Goal: Transaction & Acquisition: Subscribe to service/newsletter

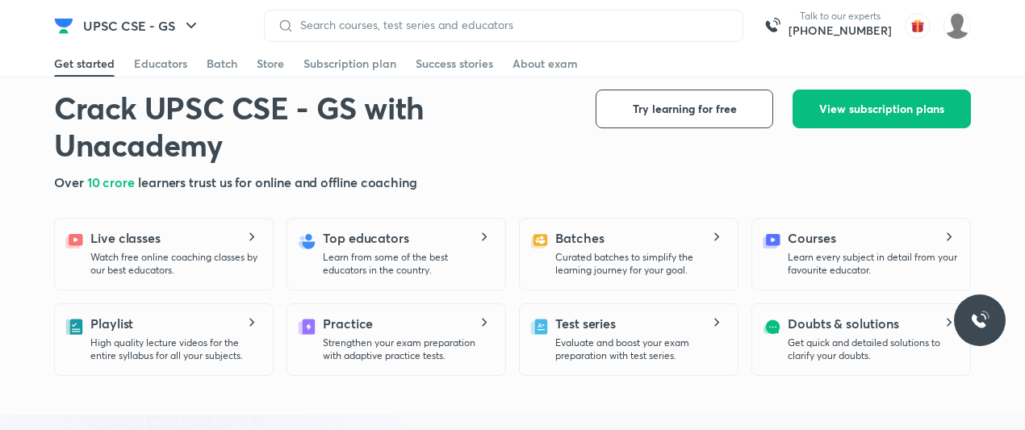
scroll to position [310, 0]
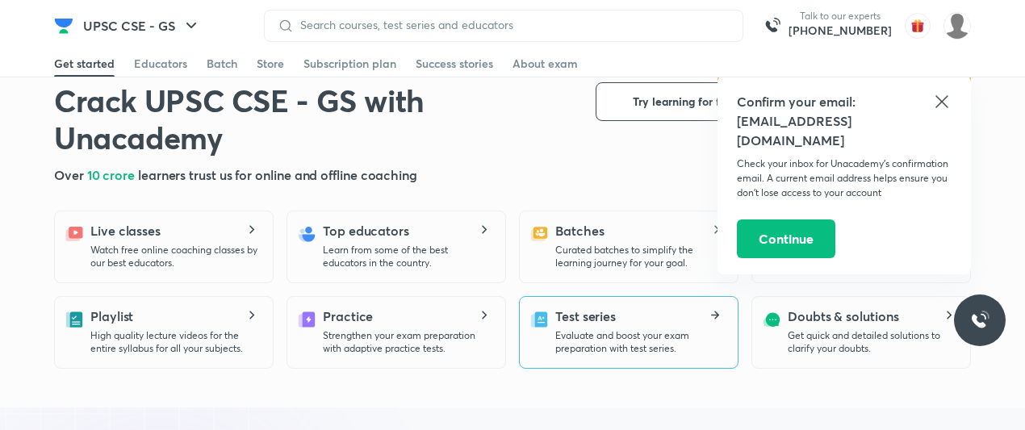
click at [596, 336] on p "Evaluate and boost your exam preparation with test series." at bounding box center [639, 342] width 169 height 26
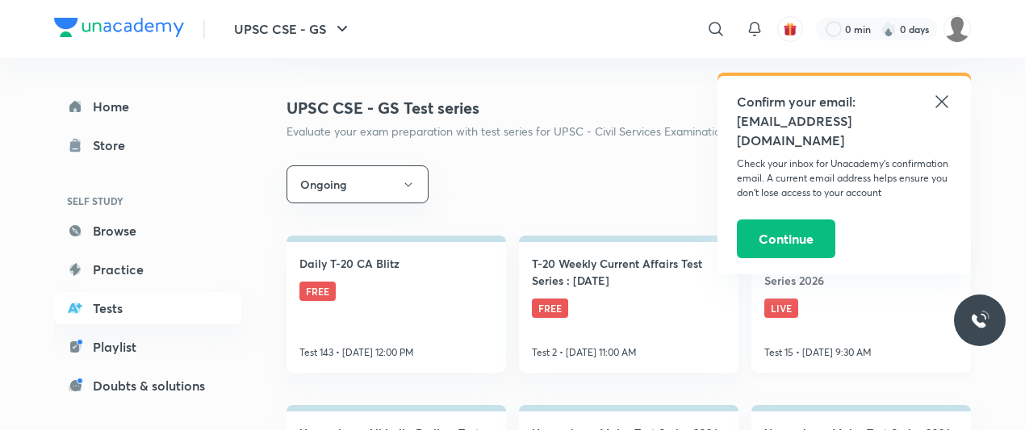
scroll to position [194, 0]
click at [938, 98] on icon at bounding box center [941, 101] width 19 height 19
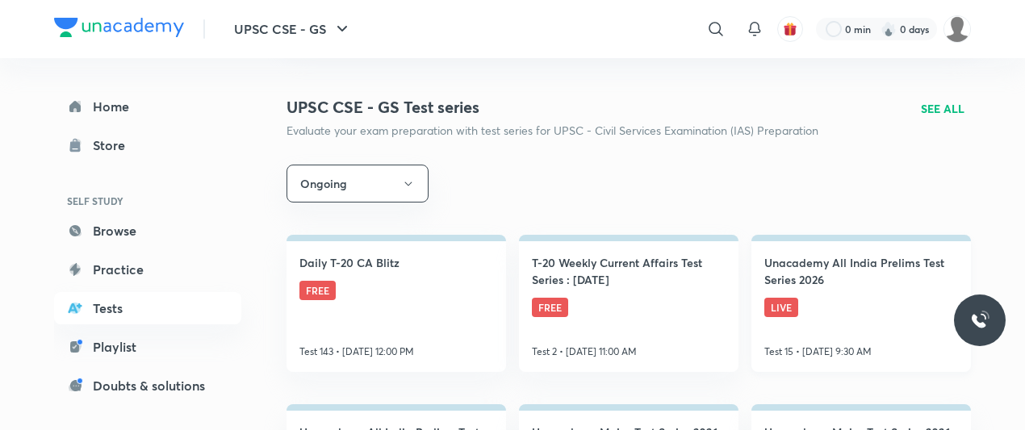
click at [789, 305] on span "LIVE" at bounding box center [781, 307] width 34 height 19
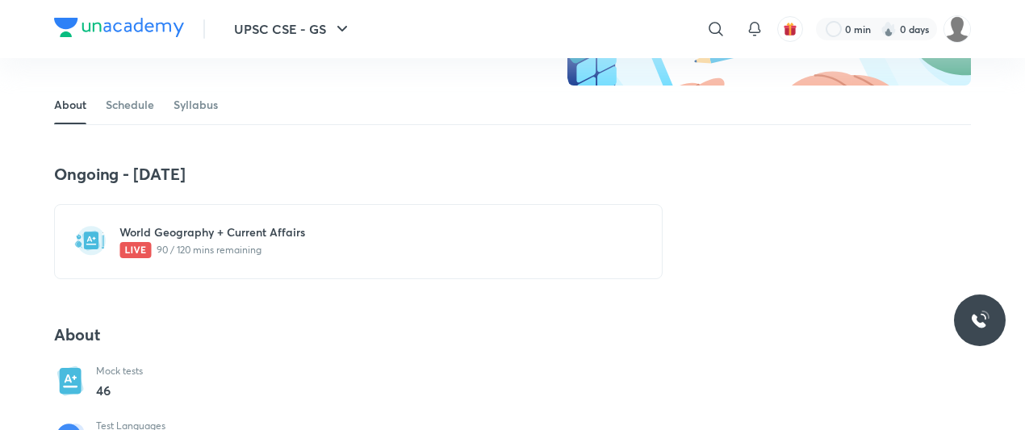
scroll to position [235, 0]
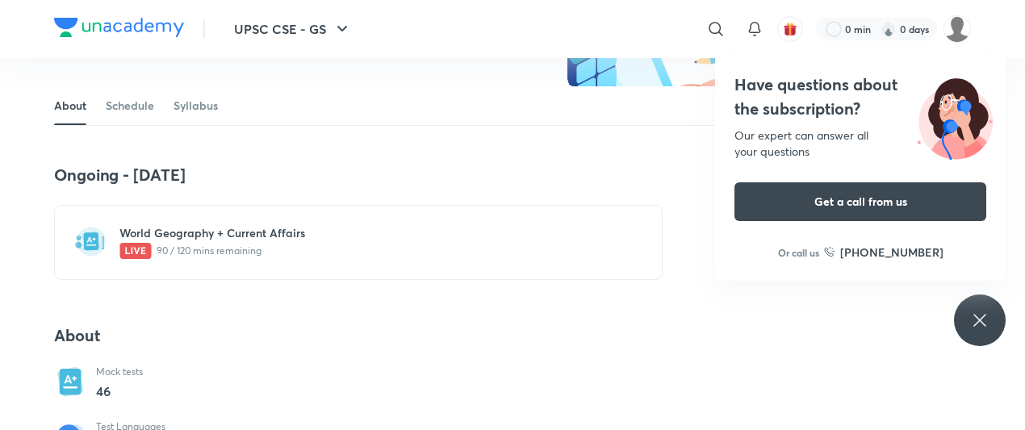
click at [310, 241] on div "World Geography + Current Affairs 90 / 120 mins remaining" at bounding box center [367, 242] width 497 height 34
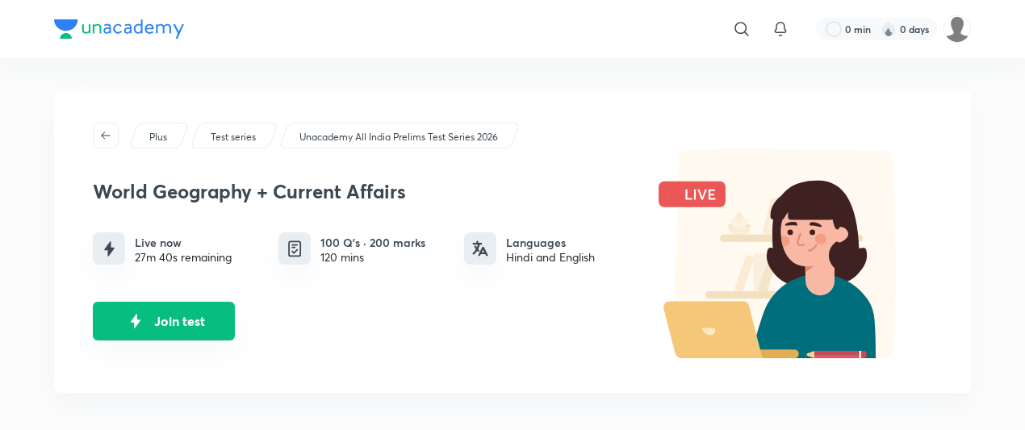
click at [185, 307] on button "Join test" at bounding box center [164, 321] width 142 height 39
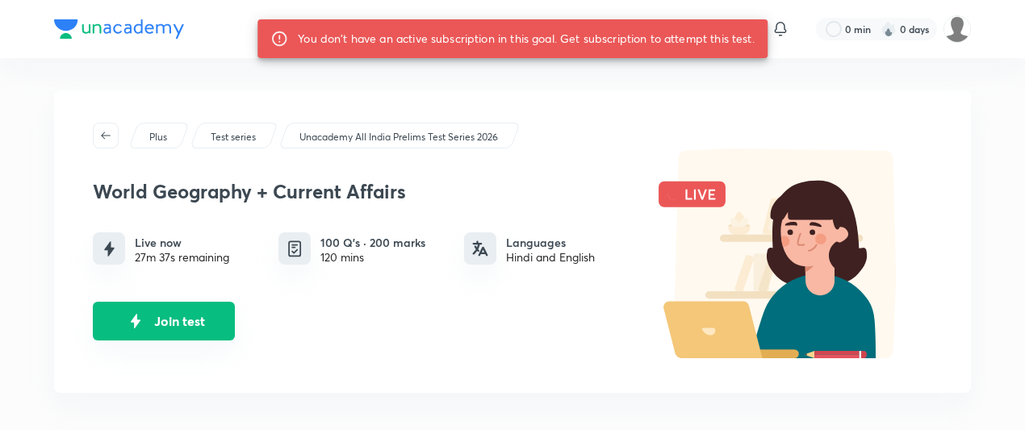
click at [185, 307] on button "Join test" at bounding box center [164, 321] width 142 height 39
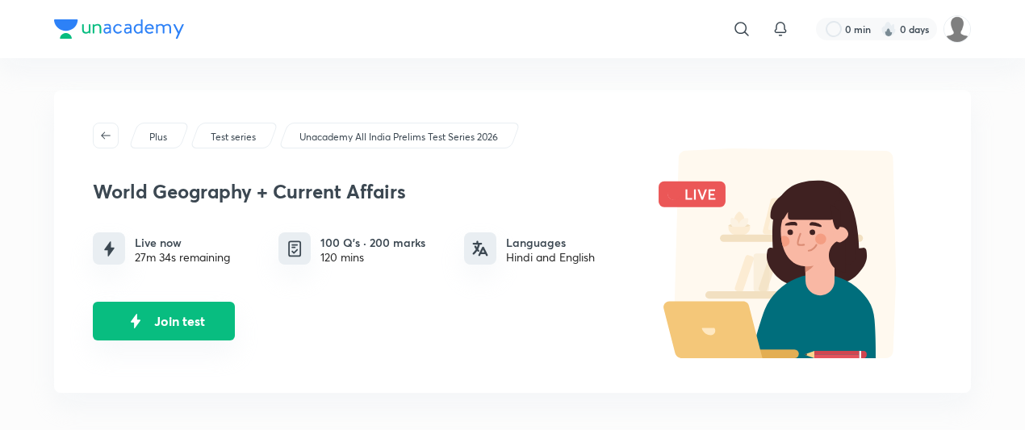
click at [198, 328] on button "Join test" at bounding box center [164, 321] width 142 height 39
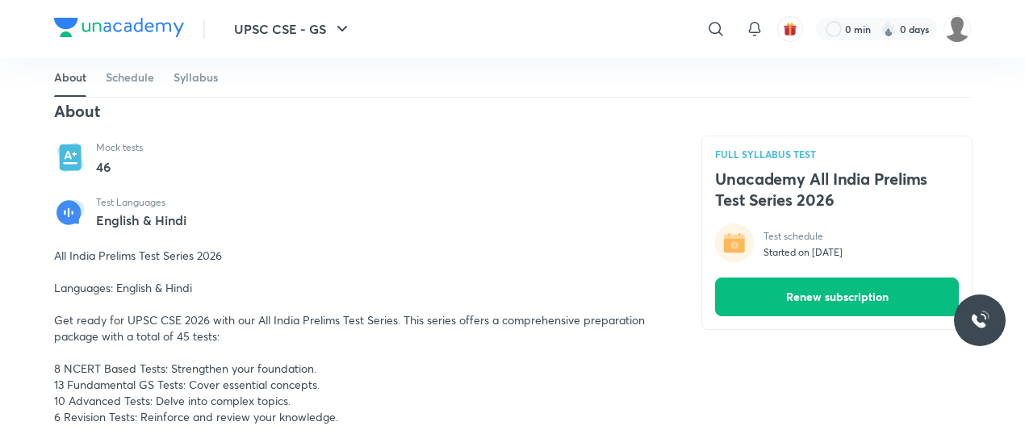
scroll to position [607, 0]
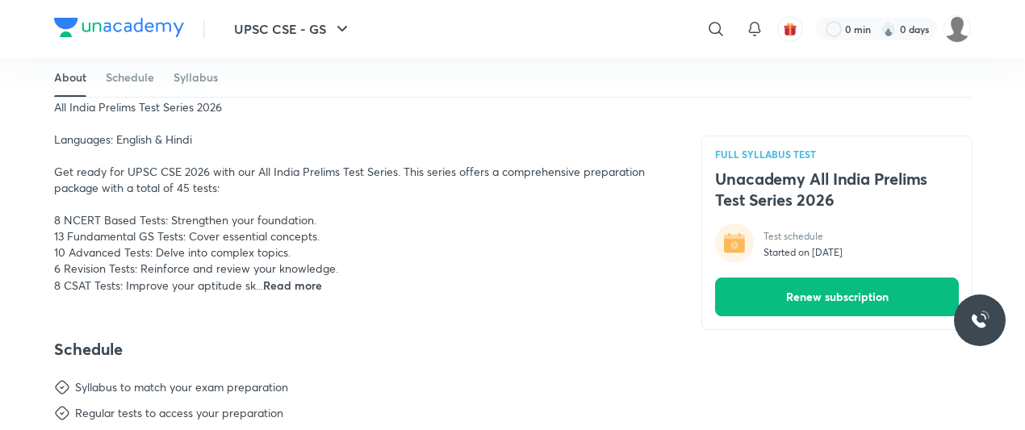
click at [303, 285] on span "Read more" at bounding box center [292, 285] width 59 height 15
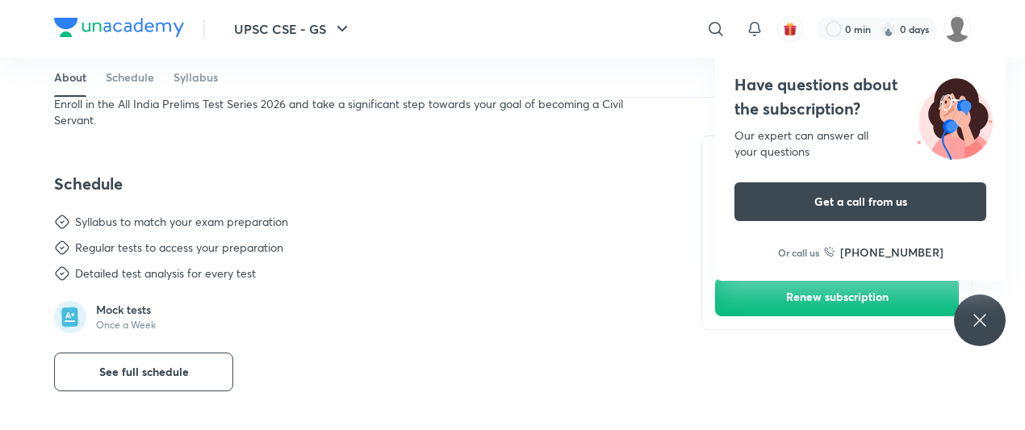
scroll to position [919, 0]
click at [215, 356] on button "See full schedule" at bounding box center [143, 370] width 179 height 39
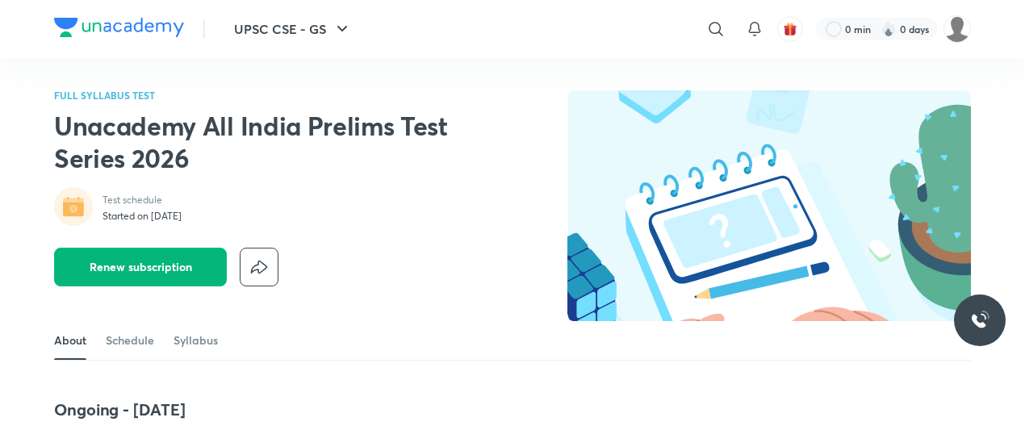
click at [194, 271] on button "Renew subscription" at bounding box center [140, 267] width 173 height 39
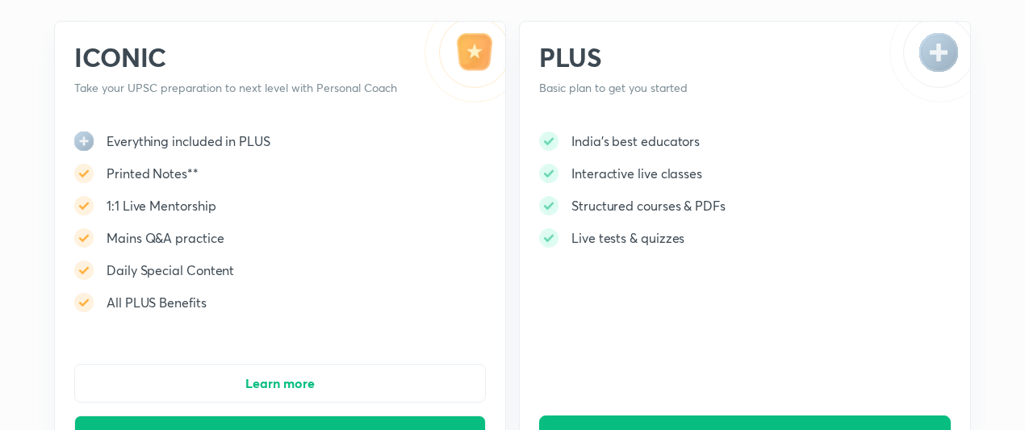
scroll to position [239, 0]
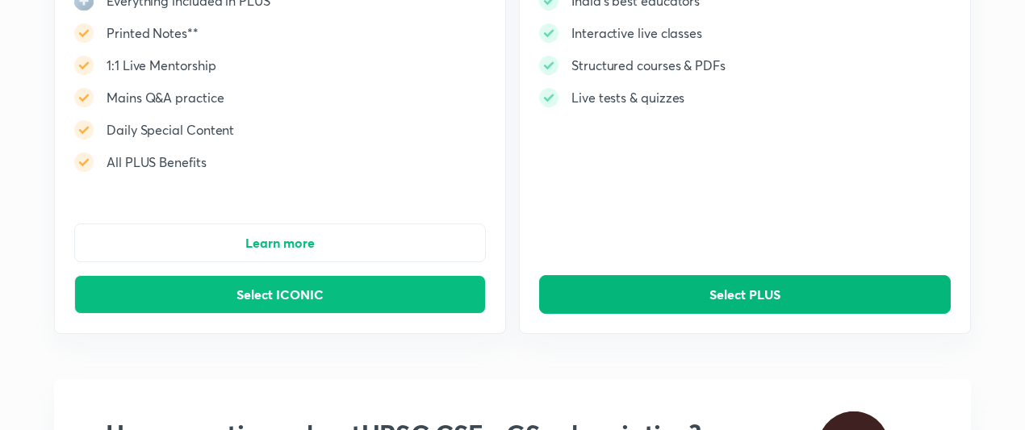
click at [649, 294] on button "Select PLUS" at bounding box center [744, 294] width 411 height 39
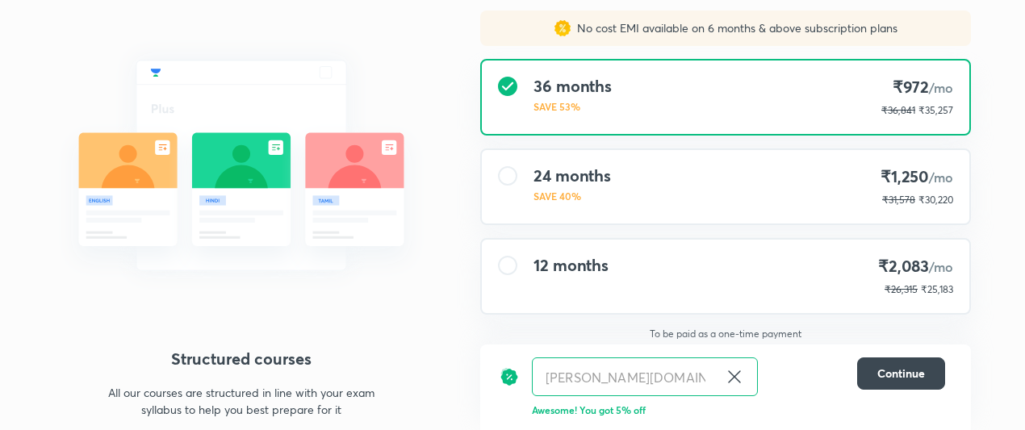
scroll to position [148, 0]
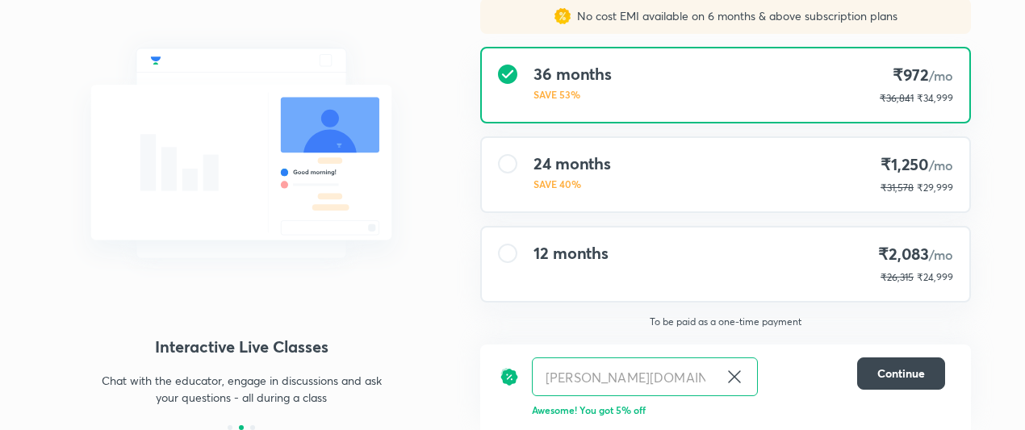
click at [382, 241] on img at bounding box center [241, 153] width 374 height 281
